Goal: Transaction & Acquisition: Subscribe to service/newsletter

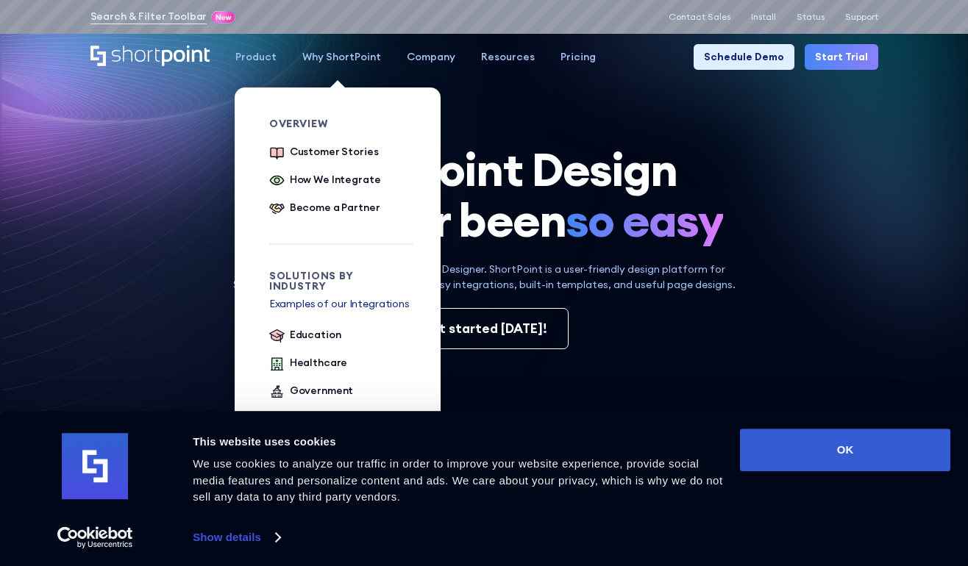
click at [340, 54] on div "Why ShortPoint" at bounding box center [341, 56] width 79 height 15
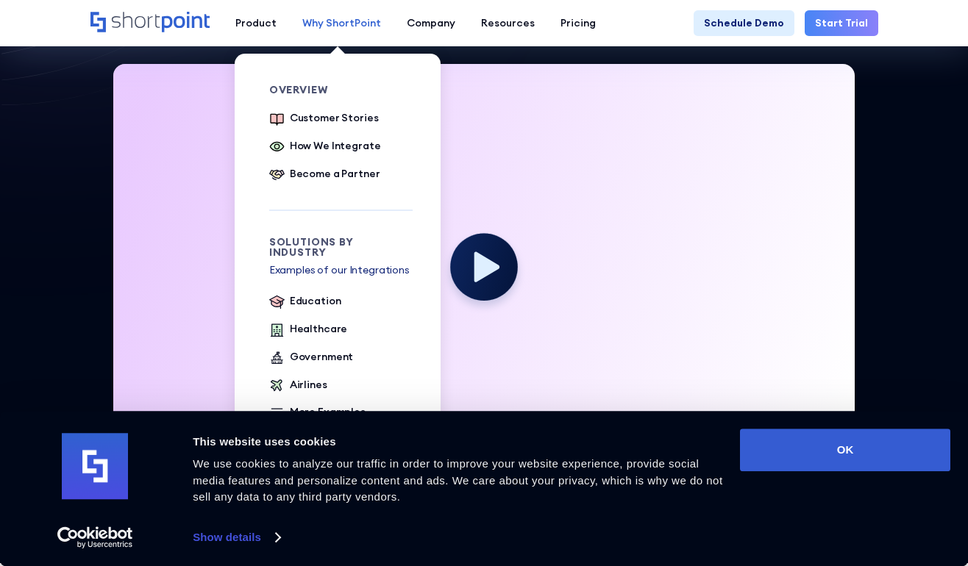
scroll to position [340, 0]
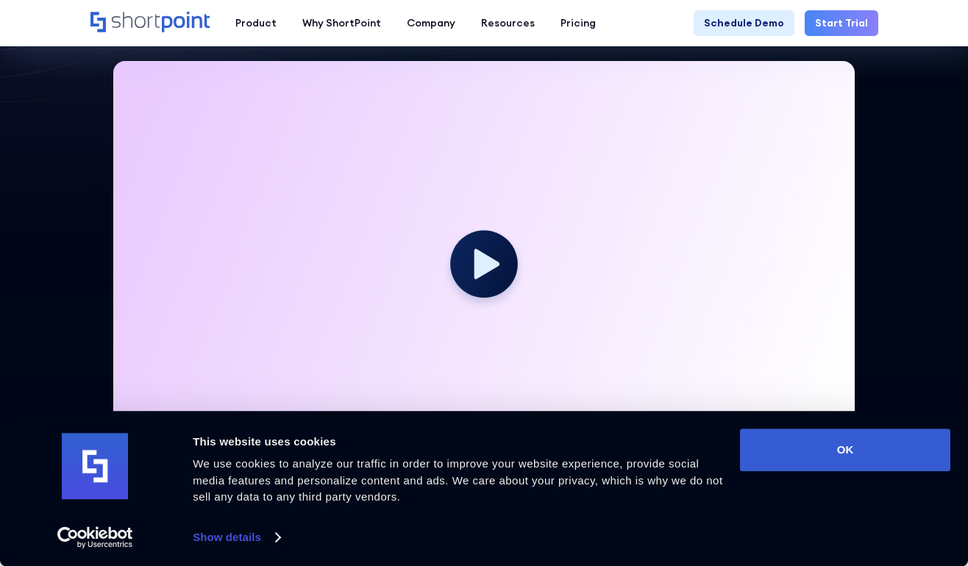
click at [907, 238] on div at bounding box center [484, 118] width 968 height 883
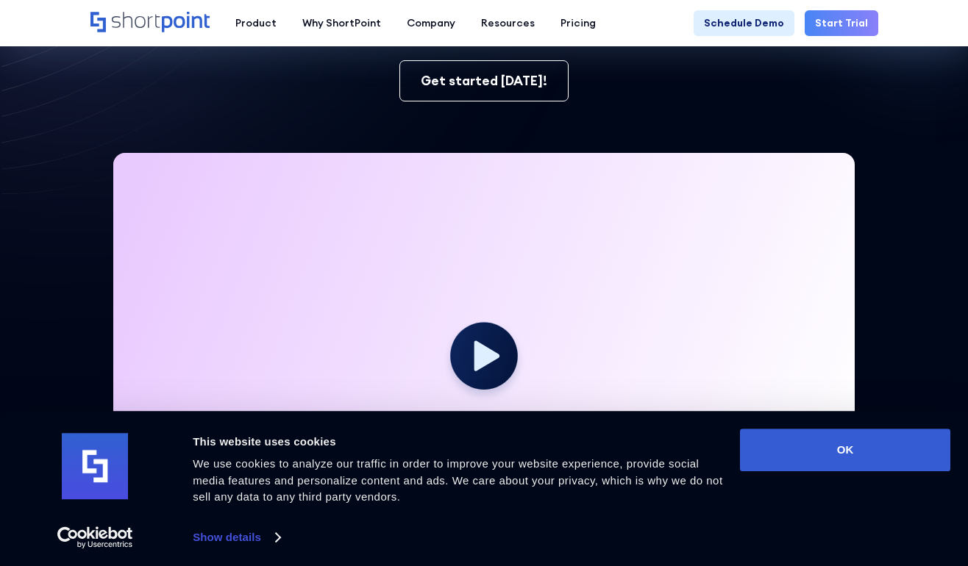
scroll to position [0, 0]
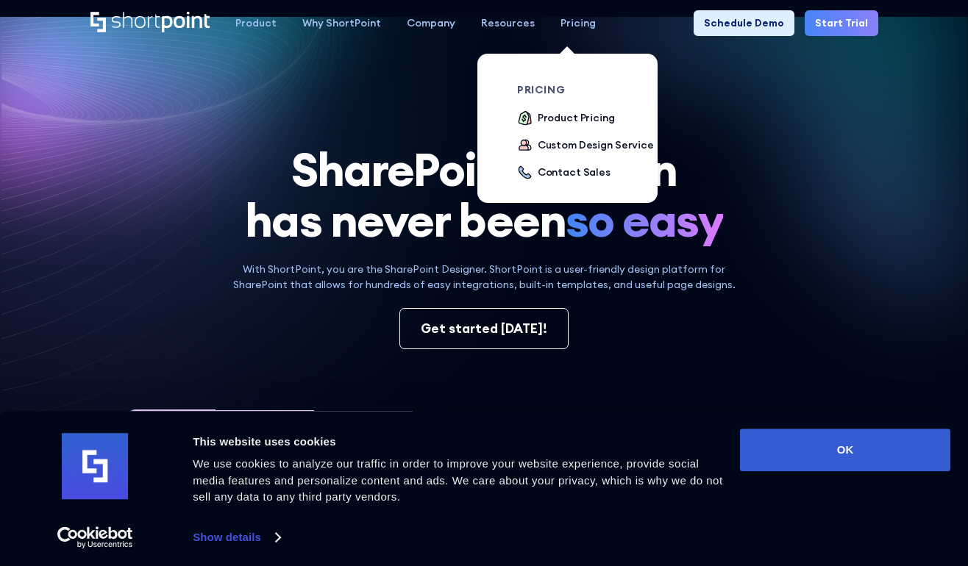
click at [564, 21] on div "Pricing" at bounding box center [577, 22] width 35 height 15
click at [574, 110] on div "Product Pricing" at bounding box center [576, 117] width 77 height 15
